Goal: Task Accomplishment & Management: Use online tool/utility

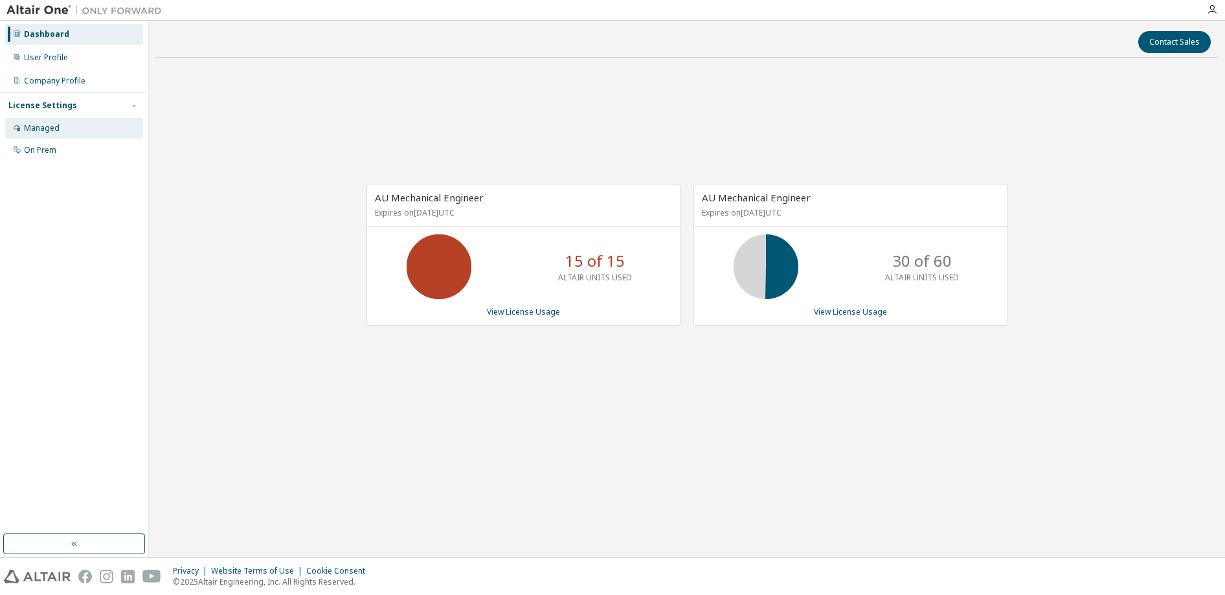
click at [47, 128] on div "Managed" at bounding box center [42, 128] width 36 height 10
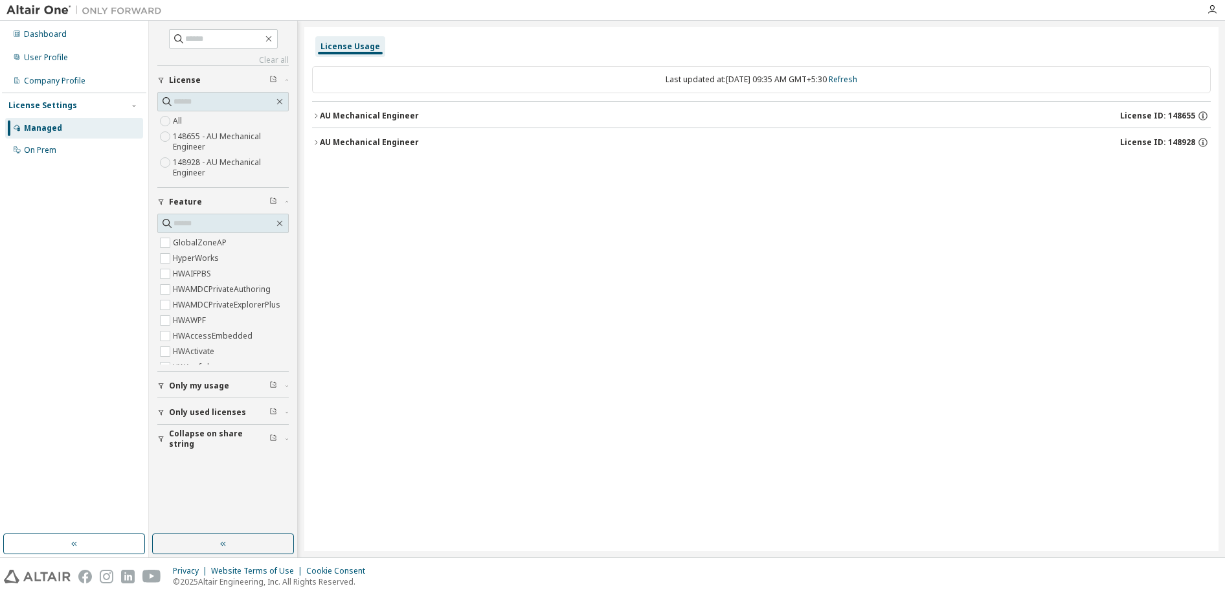
click at [315, 116] on icon "button" at bounding box center [316, 116] width 8 height 8
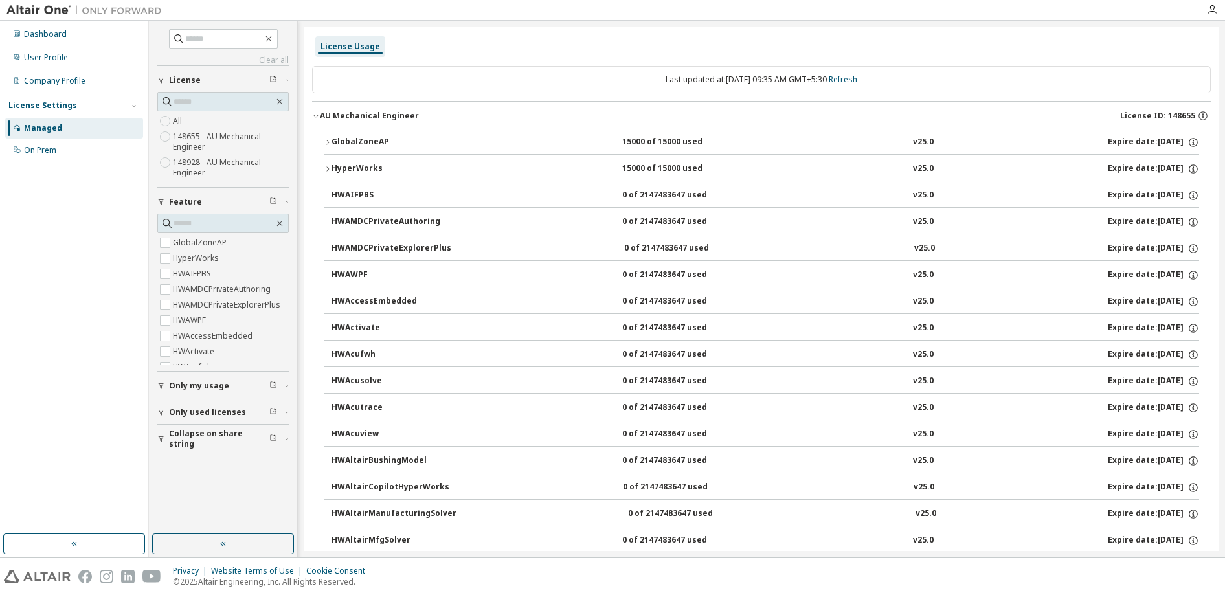
click at [51, 105] on div "License Settings" at bounding box center [42, 105] width 69 height 10
click at [51, 152] on div "On Prem" at bounding box center [40, 150] width 32 height 10
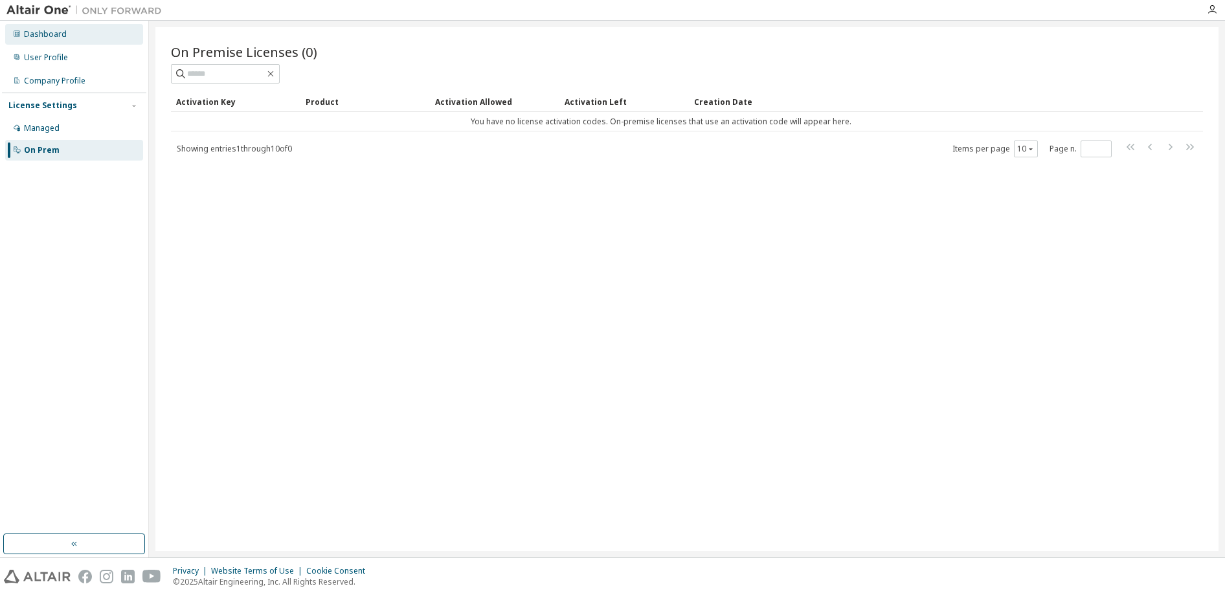
click at [38, 36] on div "Dashboard" at bounding box center [45, 34] width 43 height 10
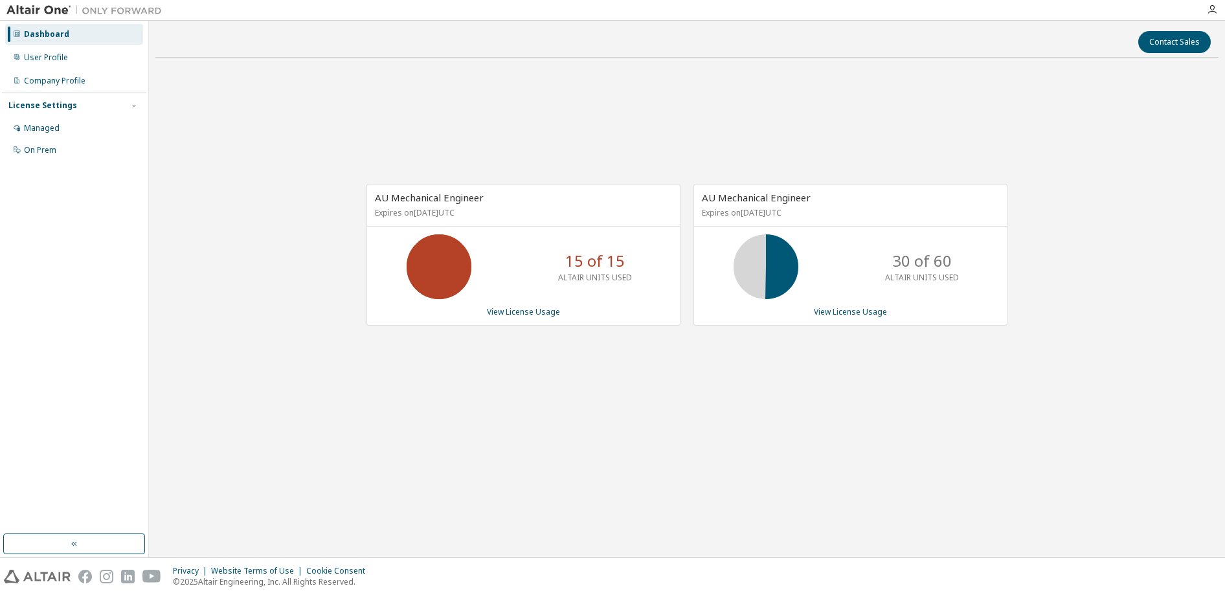
click at [839, 261] on div "30 of 60 ALTAIR UNITS USED" at bounding box center [850, 266] width 313 height 65
click at [830, 317] on link "View License Usage" at bounding box center [850, 311] width 73 height 11
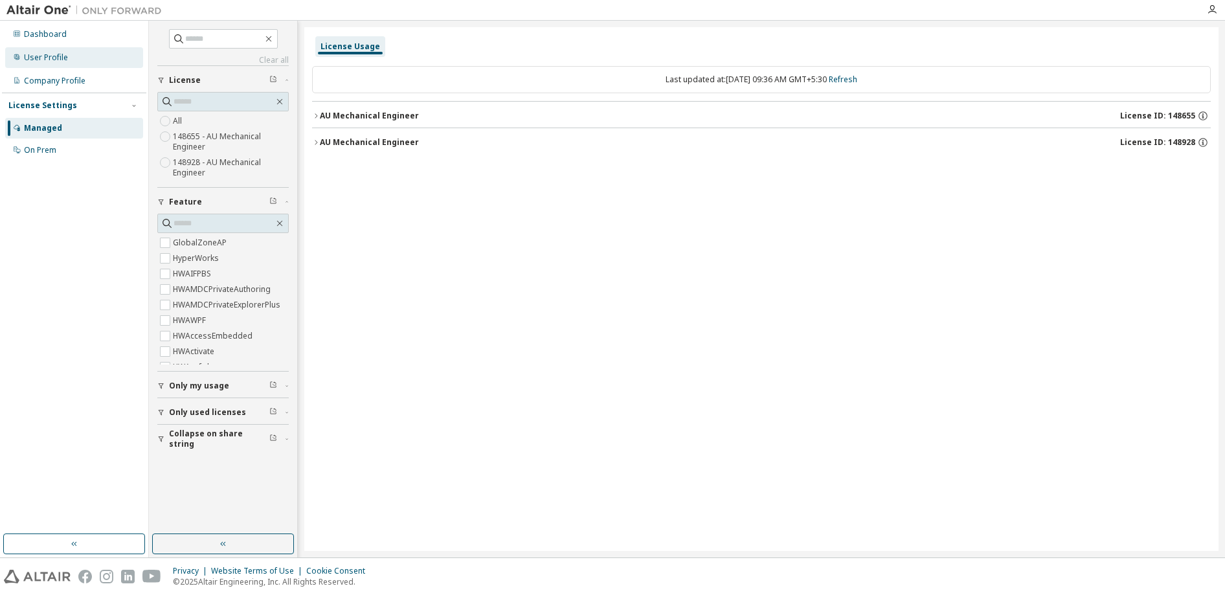
click at [23, 56] on div "User Profile" at bounding box center [74, 57] width 138 height 21
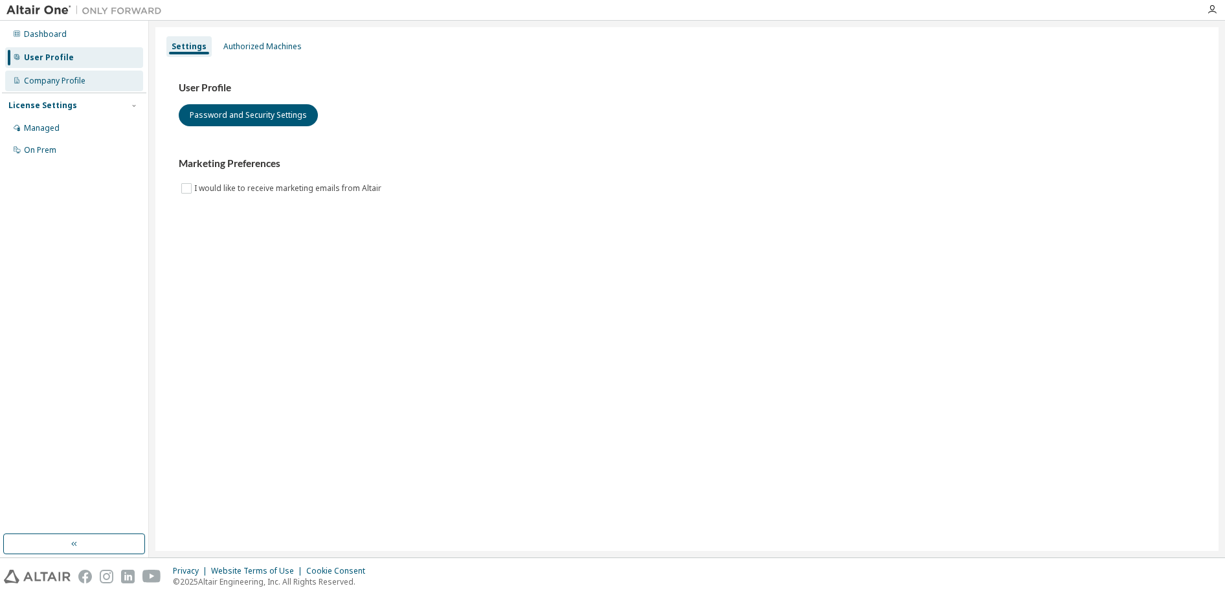
click at [28, 80] on div "Company Profile" at bounding box center [55, 81] width 62 height 10
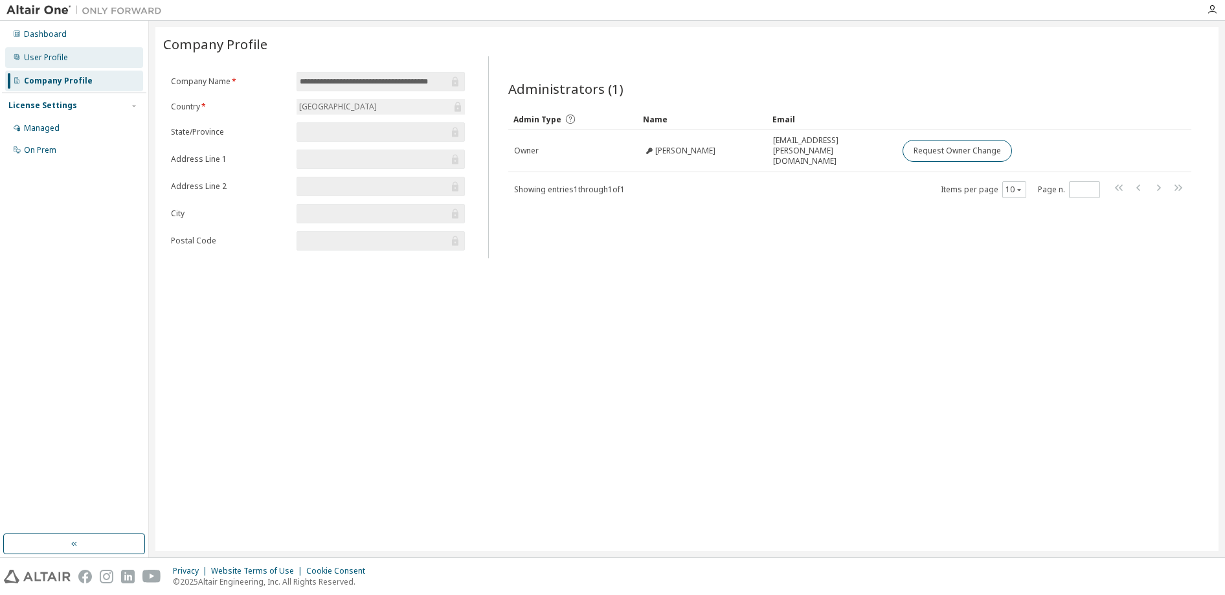
click at [40, 54] on div "User Profile" at bounding box center [46, 57] width 44 height 10
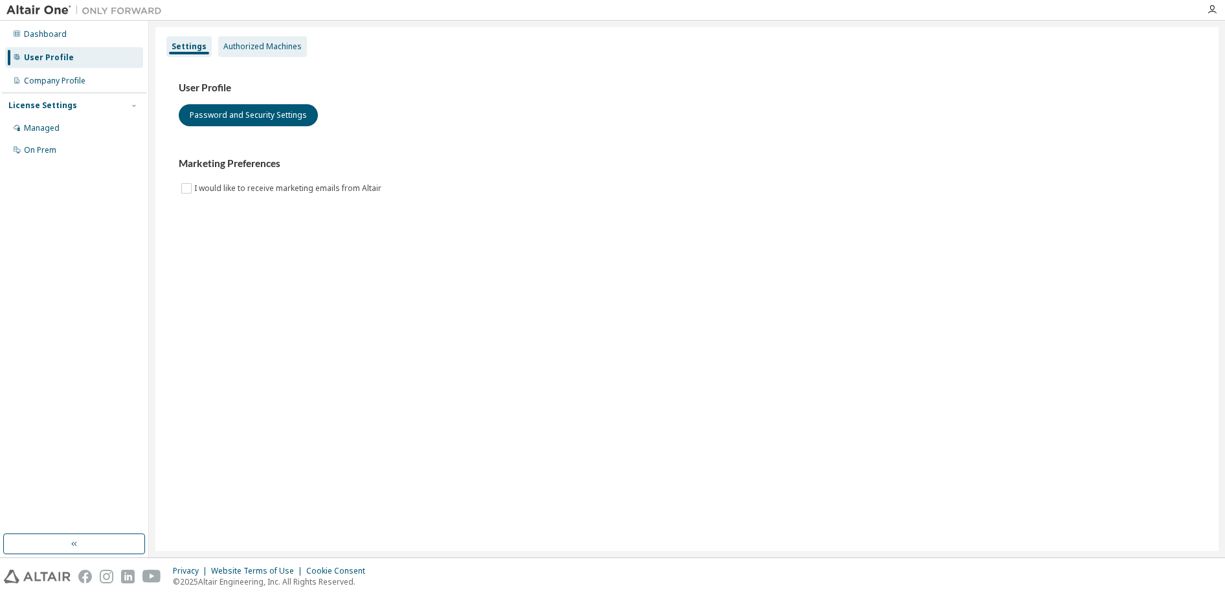
click at [277, 41] on div "Authorized Machines" at bounding box center [262, 46] width 78 height 10
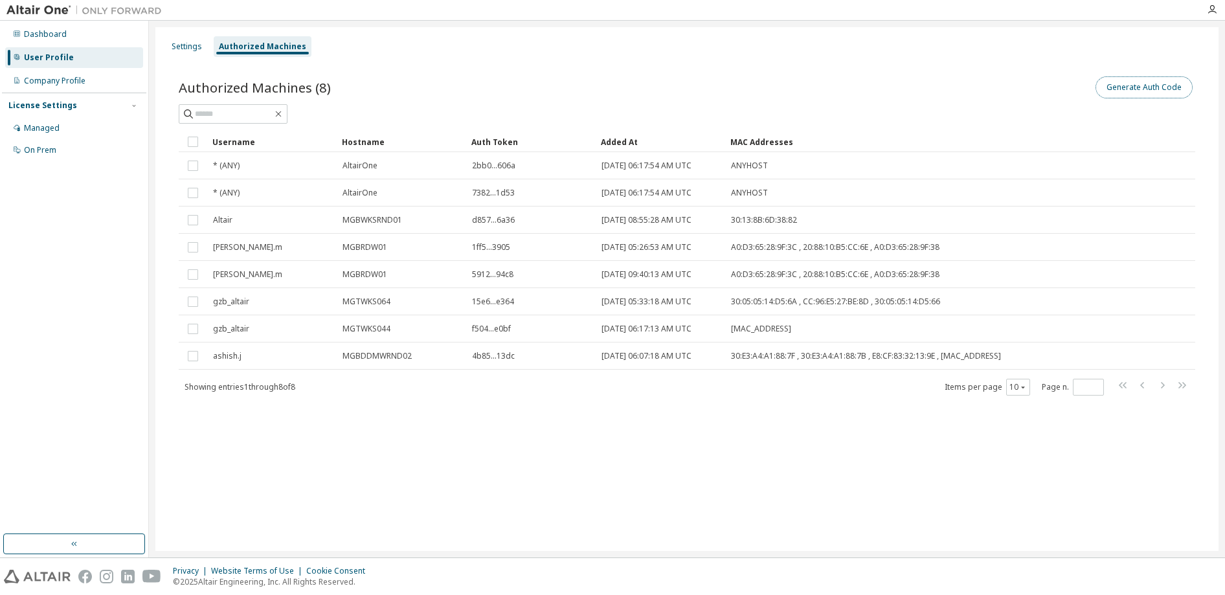
click at [1125, 87] on button "Generate Auth Code" at bounding box center [1144, 87] width 97 height 22
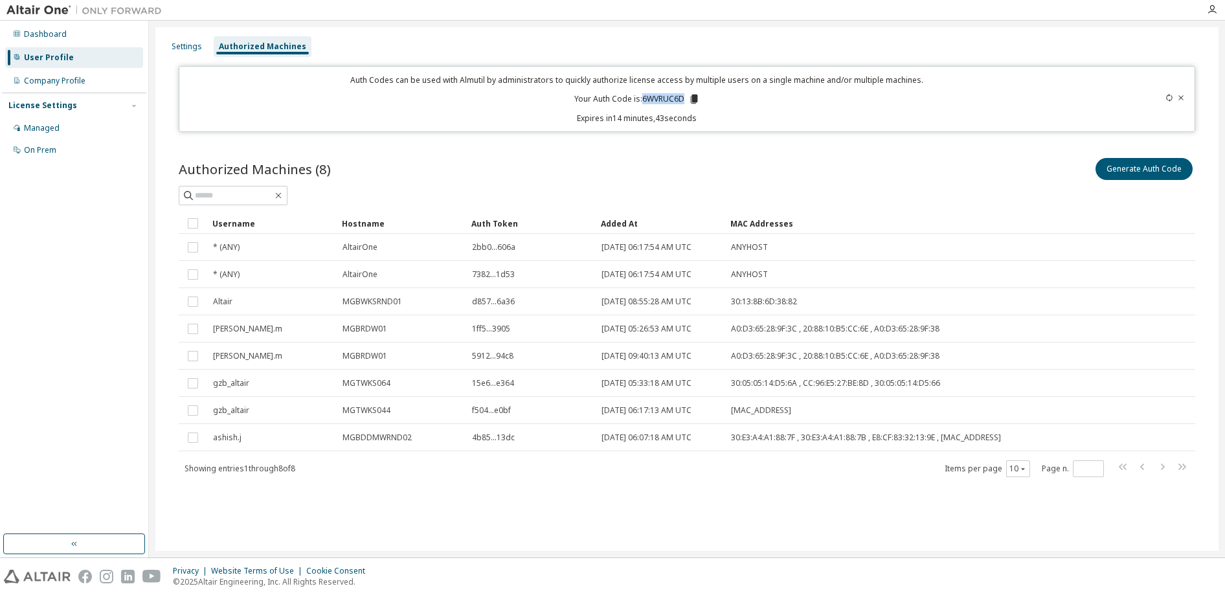
drag, startPoint x: 684, startPoint y: 98, endPoint x: 642, endPoint y: 93, distance: 41.7
click at [642, 93] on p "Your Auth Code is: 6WVRUC6D" at bounding box center [637, 99] width 126 height 12
copy p "6WVRUC6D"
